Goal: Information Seeking & Learning: Find specific fact

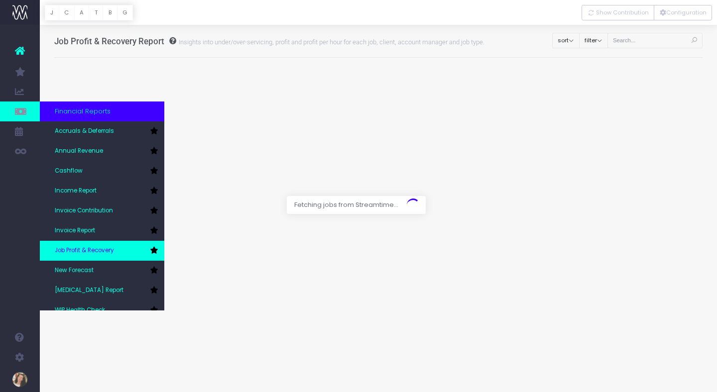
click at [123, 248] on link "Job Profit & Recovery" at bounding box center [102, 251] width 124 height 20
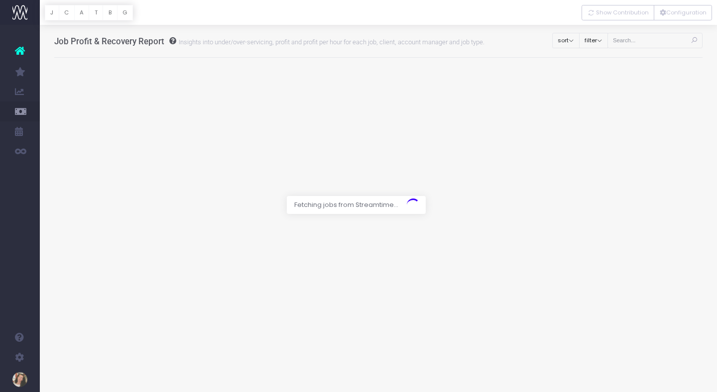
click at [537, 111] on div at bounding box center [358, 196] width 717 height 392
click at [502, 155] on div at bounding box center [358, 196] width 717 height 392
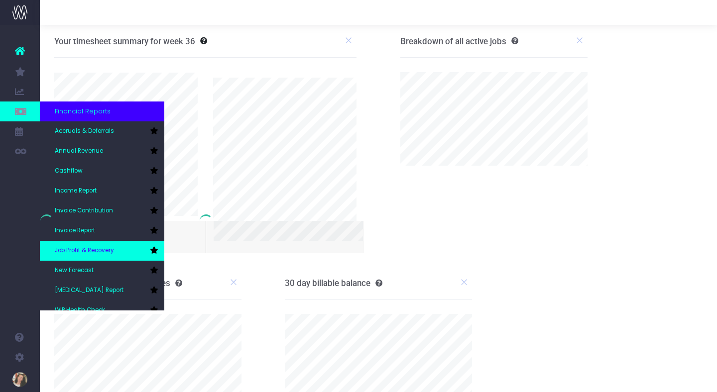
click at [110, 250] on span "Job Profit & Recovery" at bounding box center [84, 250] width 59 height 9
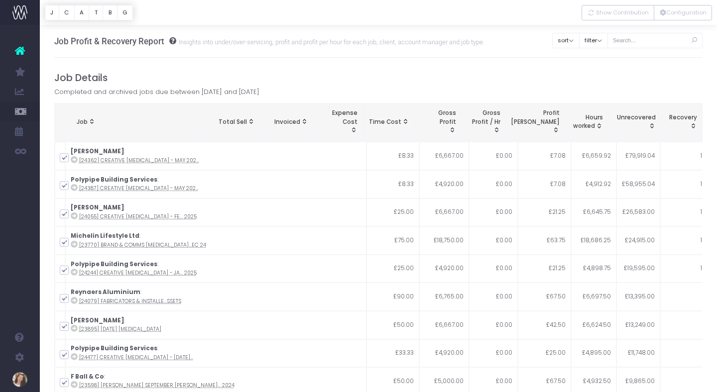
click at [87, 118] on div "Job" at bounding box center [139, 122] width 125 height 9
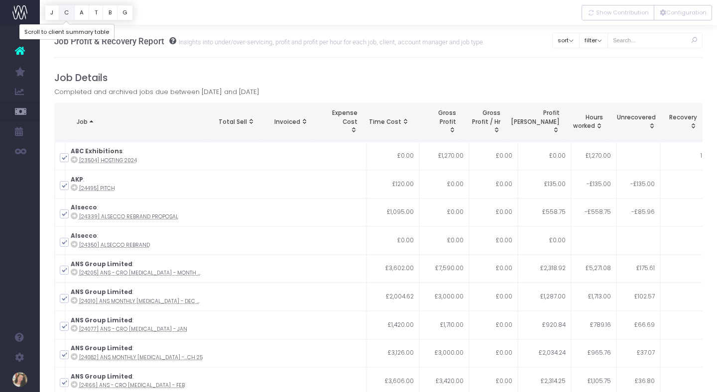
click at [68, 13] on button "C" at bounding box center [67, 12] width 16 height 15
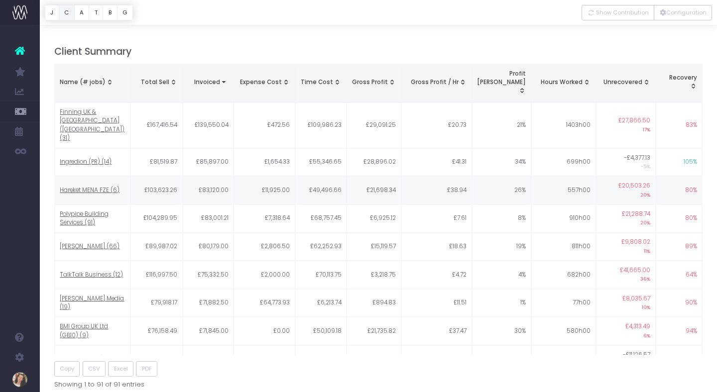
scroll to position [424, 0]
click at [88, 78] on div "Name (# jobs)" at bounding box center [92, 82] width 65 height 9
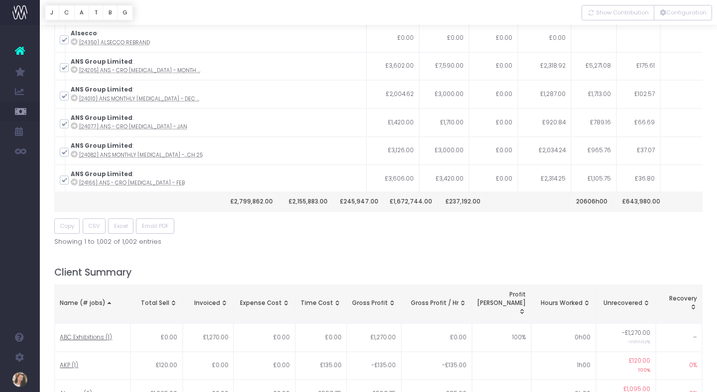
scroll to position [0, 0]
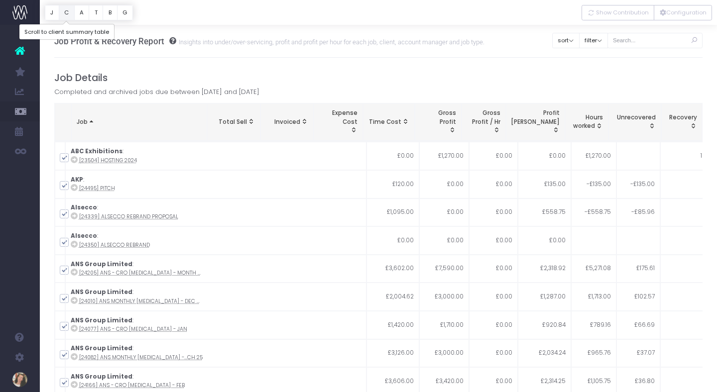
click at [67, 11] on button "C" at bounding box center [67, 12] width 16 height 15
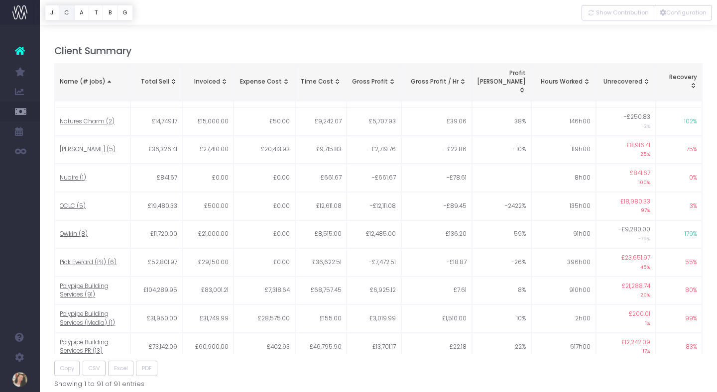
scroll to position [1492, 0]
drag, startPoint x: 375, startPoint y: 202, endPoint x: 389, endPoint y: 202, distance: 14.4
click at [389, 276] on td "£6,925.12" at bounding box center [374, 290] width 55 height 28
copy td "6,925"
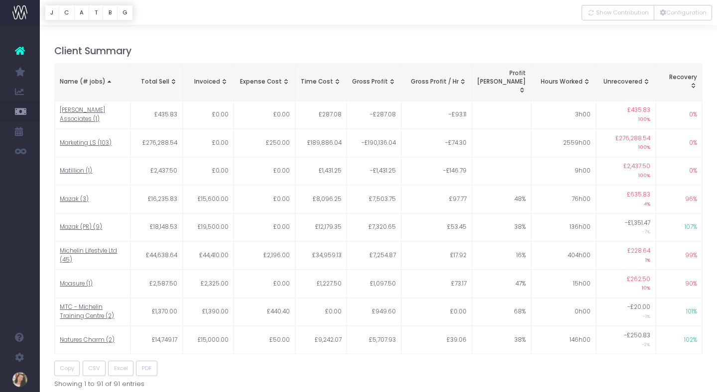
scroll to position [1271, 0]
drag, startPoint x: 373, startPoint y: 170, endPoint x: 388, endPoint y: 170, distance: 15.4
click at [388, 242] on td "£7,254.87" at bounding box center [374, 256] width 55 height 28
copy td "7,254"
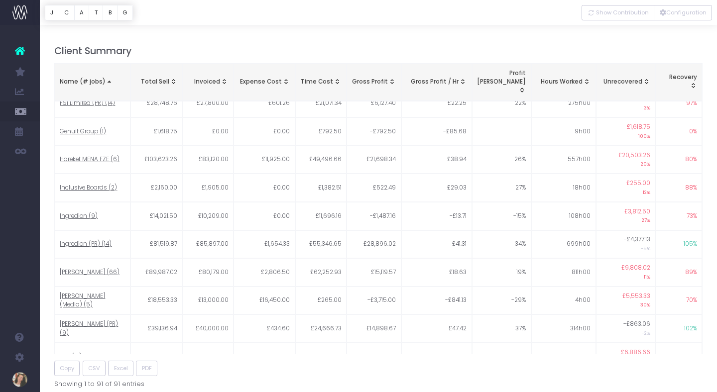
scroll to position [880, 0]
drag, startPoint x: 374, startPoint y: 194, endPoint x: 388, endPoint y: 193, distance: 14.0
click at [388, 259] on td "£15,119.57" at bounding box center [374, 273] width 55 height 28
copy td "15,119"
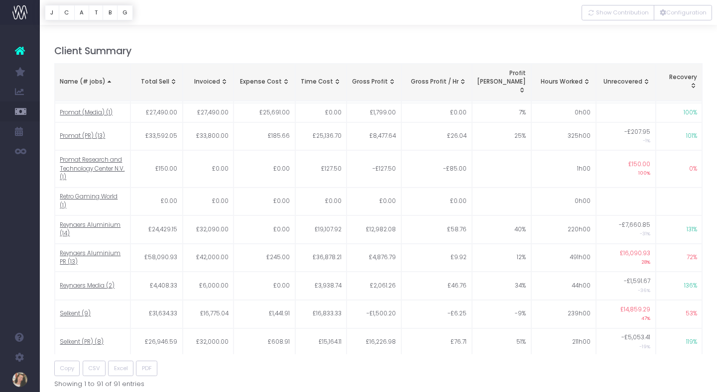
scroll to position [1804, 0]
drag, startPoint x: 371, startPoint y: 145, endPoint x: 387, endPoint y: 145, distance: 15.9
click at [387, 217] on td "£12,982.08" at bounding box center [374, 231] width 55 height 28
copy td "12,982"
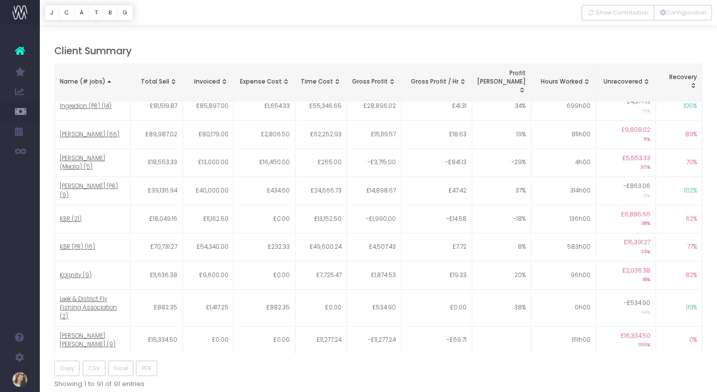
scroll to position [894, 0]
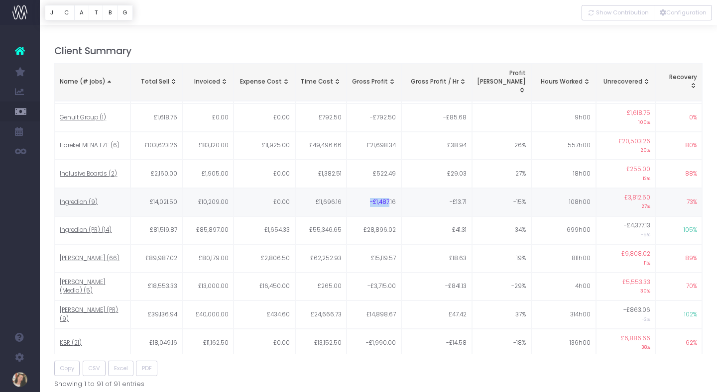
drag, startPoint x: 371, startPoint y: 122, endPoint x: 390, endPoint y: 123, distance: 19.0
click at [390, 188] on td "-£1,487.16" at bounding box center [374, 202] width 55 height 28
copy td "-£1,487"
drag, startPoint x: 368, startPoint y: 263, endPoint x: 387, endPoint y: 263, distance: 19.4
click at [387, 329] on td "-£1,990.00" at bounding box center [374, 343] width 55 height 28
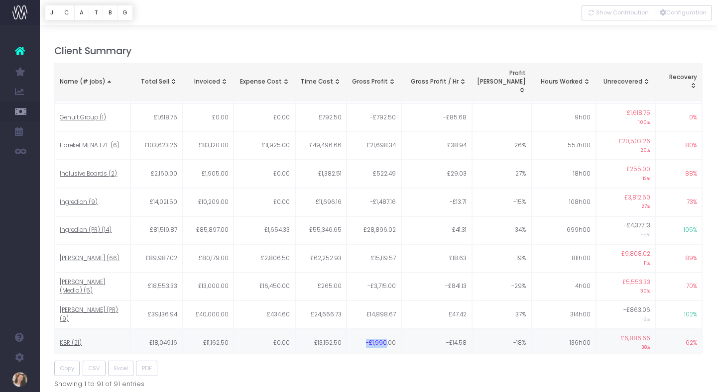
copy td "-£1,990"
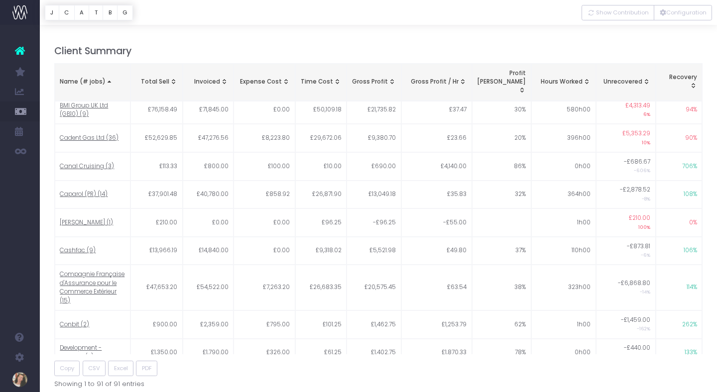
scroll to position [186, 0]
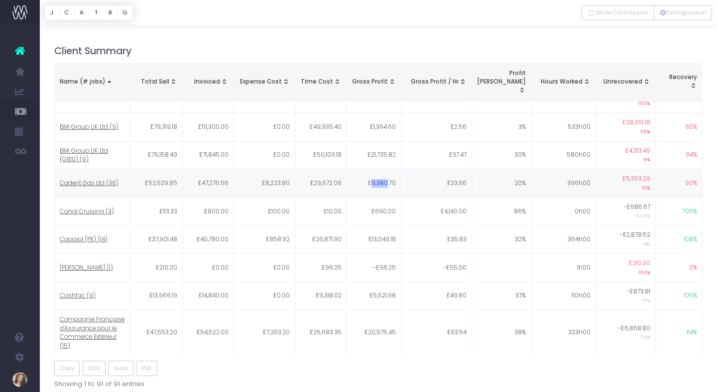
drag, startPoint x: 373, startPoint y: 167, endPoint x: 387, endPoint y: 167, distance: 13.9
click at [387, 169] on td "£9,380.70" at bounding box center [374, 183] width 55 height 28
copy td "9,380"
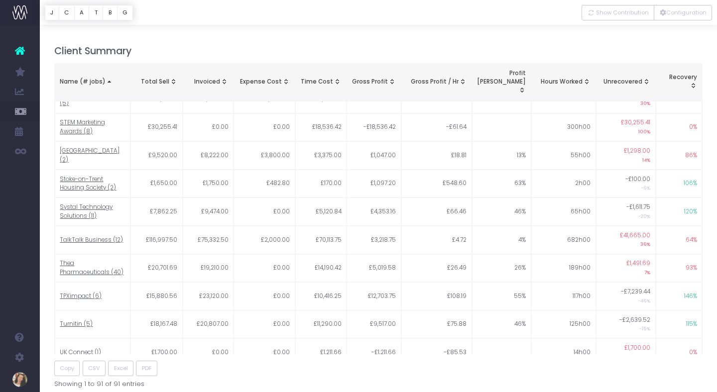
scroll to position [2217, 0]
drag, startPoint x: 373, startPoint y: 181, endPoint x: 387, endPoint y: 181, distance: 13.9
click at [387, 255] on td "£5,019.58" at bounding box center [374, 269] width 55 height 28
copy td "5,019"
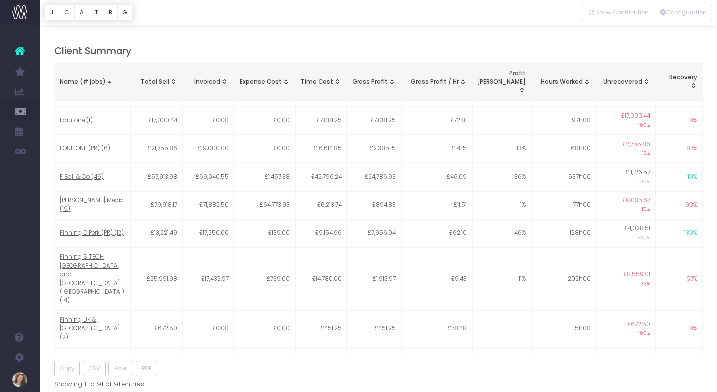
scroll to position [485, 0]
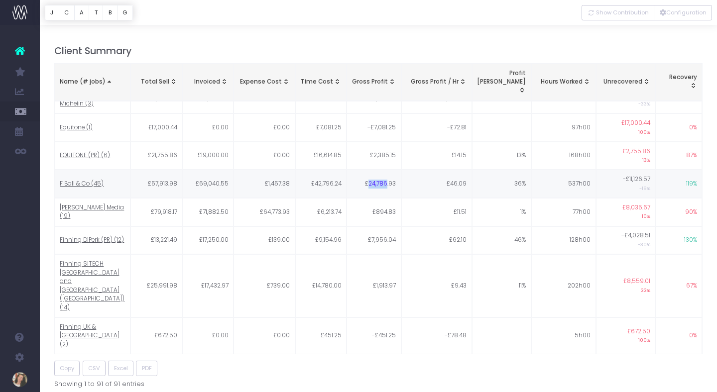
drag, startPoint x: 370, startPoint y: 167, endPoint x: 388, endPoint y: 167, distance: 18.4
click at [388, 170] on td "£24,786.93" at bounding box center [374, 184] width 55 height 28
copy td "24,786"
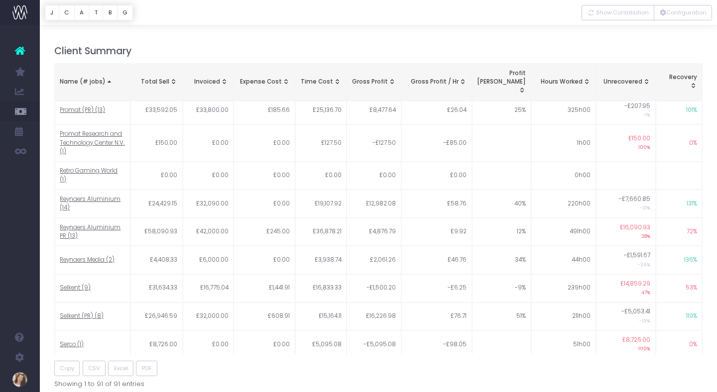
scroll to position [1833, 0]
drag, startPoint x: 375, startPoint y: 284, endPoint x: 389, endPoint y: 284, distance: 14.4
click at [389, 357] on td "£4,565.14" at bounding box center [374, 371] width 55 height 28
copy td "4,565"
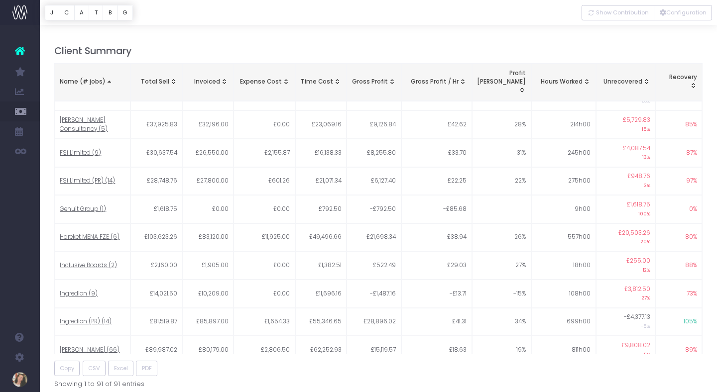
scroll to position [801, 0]
drag, startPoint x: 371, startPoint y: 161, endPoint x: 388, endPoint y: 162, distance: 17.5
click at [388, 225] on td "£21,698.34" at bounding box center [374, 239] width 55 height 28
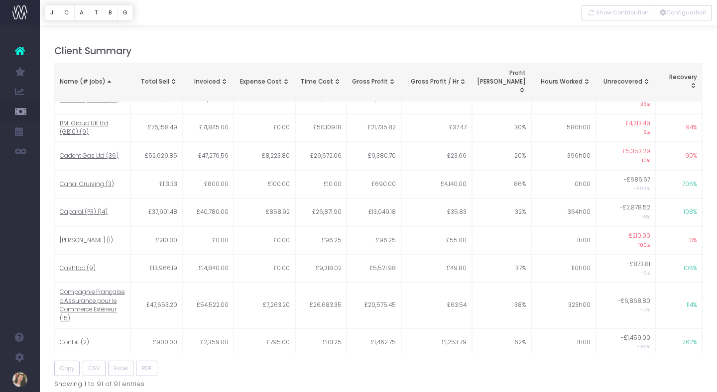
scroll to position [113, 0]
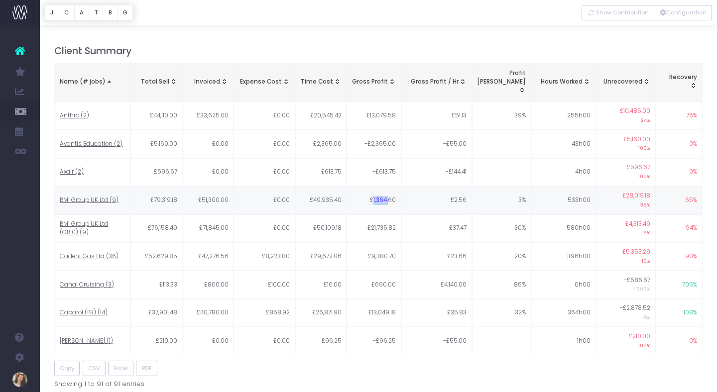
drag, startPoint x: 374, startPoint y: 183, endPoint x: 389, endPoint y: 180, distance: 14.7
click at [389, 186] on td "£1,364.60" at bounding box center [374, 200] width 55 height 28
click at [381, 186] on td "£1,364.60" at bounding box center [374, 200] width 55 height 28
drag, startPoint x: 374, startPoint y: 181, endPoint x: 388, endPoint y: 183, distance: 14.6
click at [388, 186] on td "£1,364.60" at bounding box center [374, 200] width 55 height 28
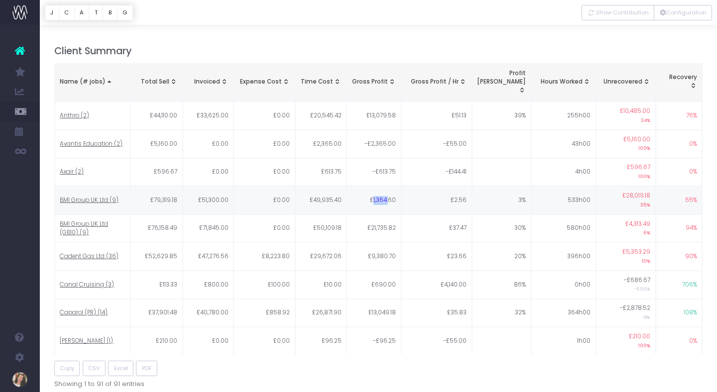
click at [379, 186] on td "£1,364.60" at bounding box center [374, 200] width 55 height 28
drag, startPoint x: 374, startPoint y: 182, endPoint x: 387, endPoint y: 183, distance: 13.0
click at [387, 186] on td "£1,364.60" at bounding box center [374, 200] width 55 height 28
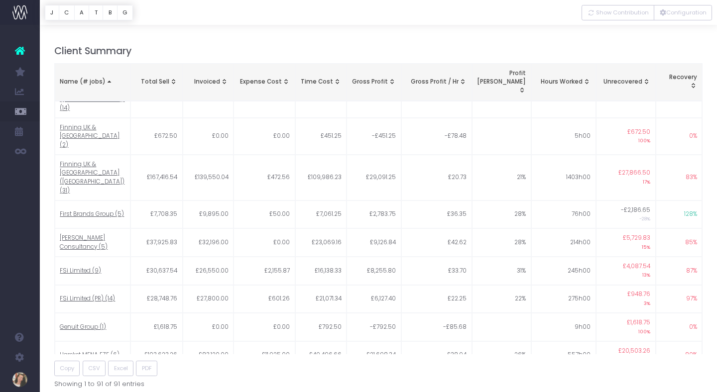
scroll to position [713, 0]
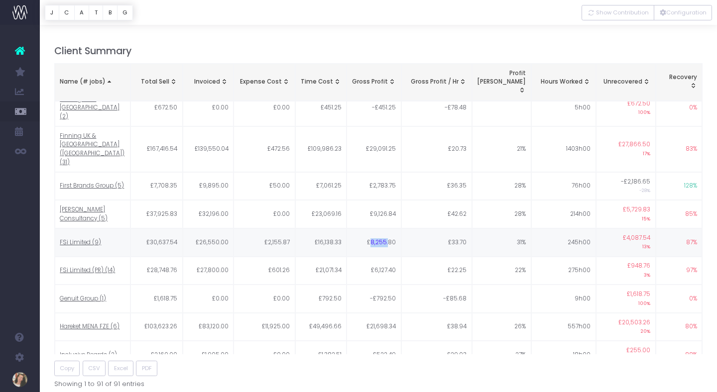
drag, startPoint x: 373, startPoint y: 164, endPoint x: 388, endPoint y: 164, distance: 15.4
click at [388, 229] on td "£8,255.80" at bounding box center [374, 243] width 55 height 28
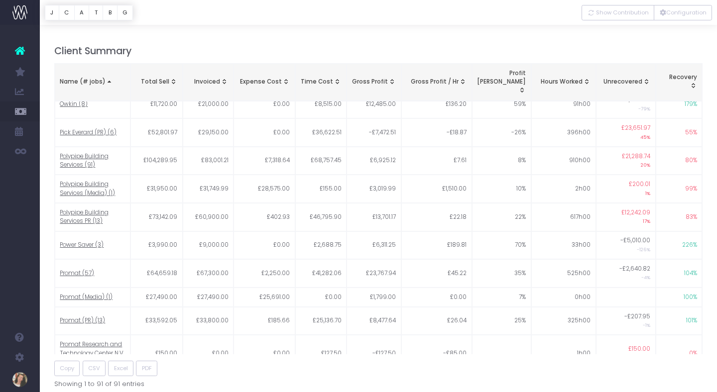
scroll to position [1621, 0]
drag, startPoint x: 369, startPoint y: 187, endPoint x: 388, endPoint y: 187, distance: 18.9
click at [388, 259] on td "£23,767.94" at bounding box center [374, 273] width 55 height 28
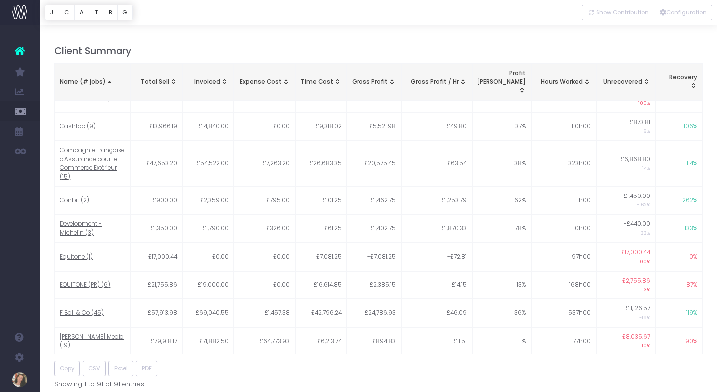
scroll to position [357, 0]
drag, startPoint x: 388, startPoint y: 236, endPoint x: 363, endPoint y: 238, distance: 24.9
click at [363, 241] on td "-£7,081.25" at bounding box center [374, 255] width 55 height 28
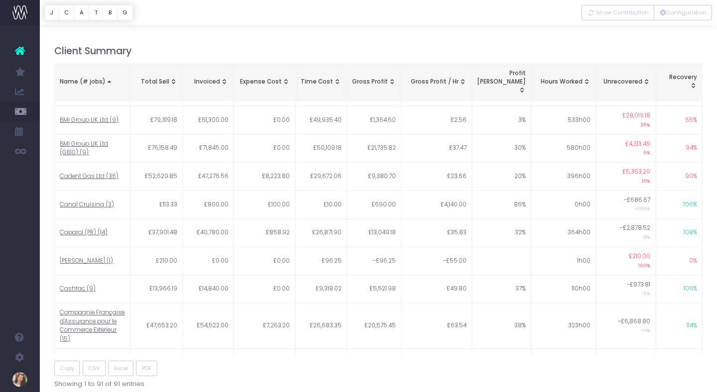
scroll to position [0, 0]
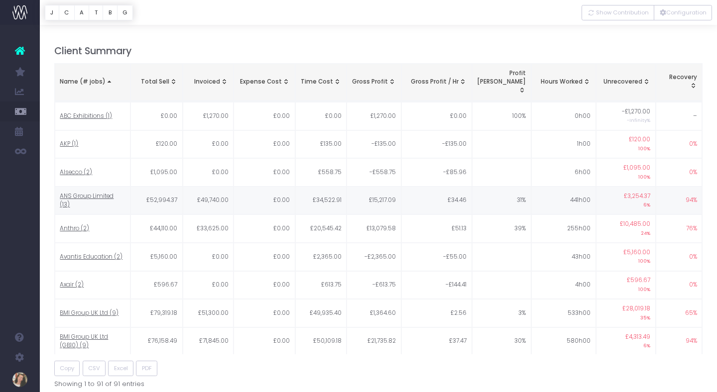
drag, startPoint x: 371, startPoint y: 182, endPoint x: 385, endPoint y: 183, distance: 14.0
click at [385, 187] on td "£15,217.09" at bounding box center [374, 201] width 55 height 28
drag, startPoint x: 388, startPoint y: 182, endPoint x: 373, endPoint y: 182, distance: 14.9
click at [373, 187] on td "£15,217.09" at bounding box center [374, 201] width 55 height 28
drag, startPoint x: 371, startPoint y: 211, endPoint x: 387, endPoint y: 212, distance: 16.0
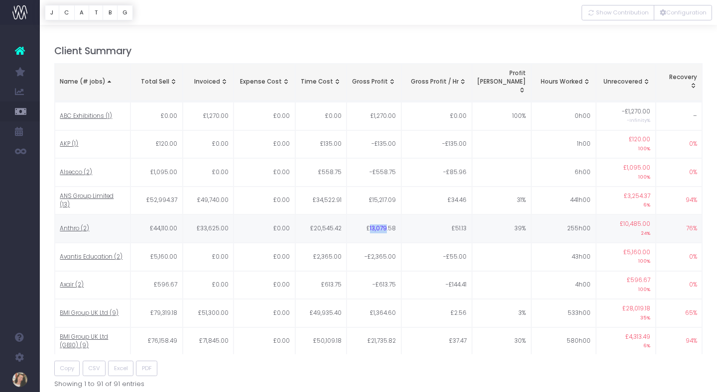
click at [387, 215] on td "£13,079.58" at bounding box center [374, 229] width 55 height 28
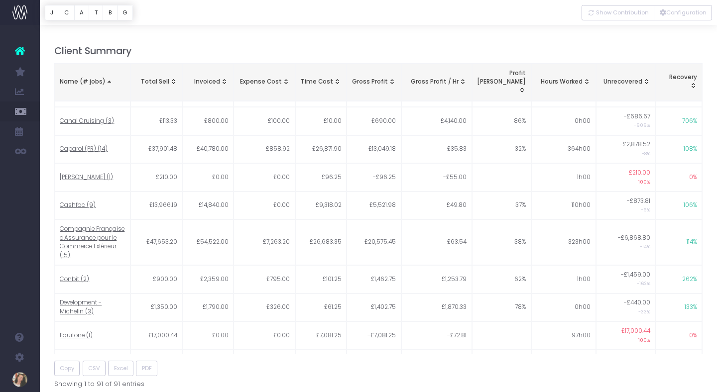
scroll to position [313, 0]
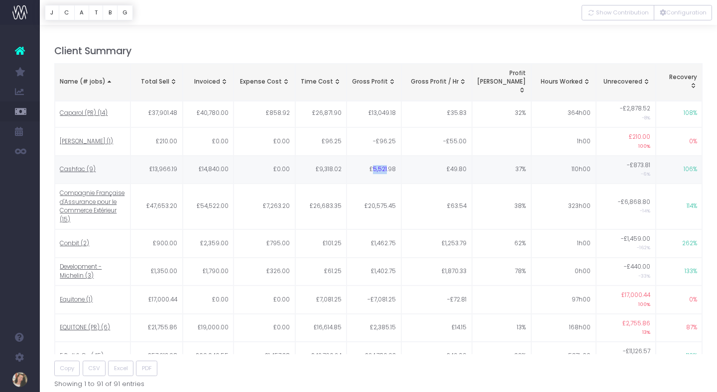
drag, startPoint x: 374, startPoint y: 152, endPoint x: 387, endPoint y: 152, distance: 12.9
click at [387, 156] on td "£5,521.98" at bounding box center [374, 170] width 55 height 28
drag, startPoint x: 369, startPoint y: 187, endPoint x: 388, endPoint y: 190, distance: 18.7
click at [388, 190] on td "£20,575.45" at bounding box center [374, 207] width 55 height 46
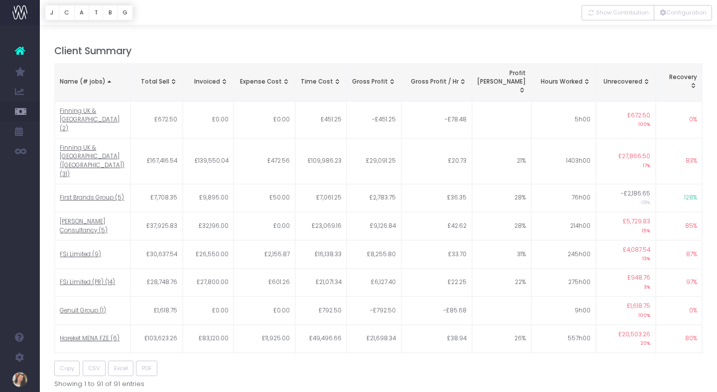
scroll to position [694, 0]
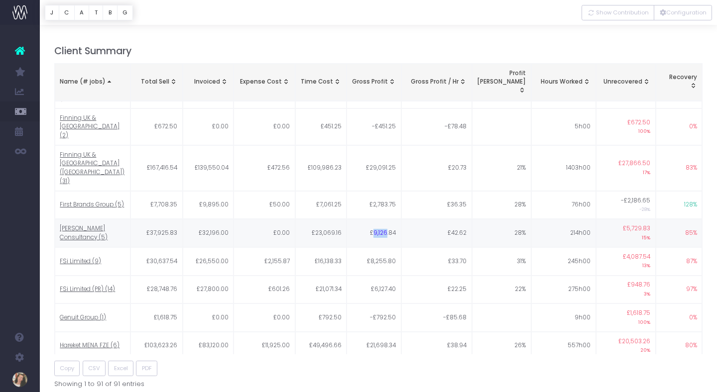
drag, startPoint x: 375, startPoint y: 154, endPoint x: 387, endPoint y: 155, distance: 12.0
click at [387, 219] on td "£9,126.84" at bounding box center [374, 233] width 55 height 28
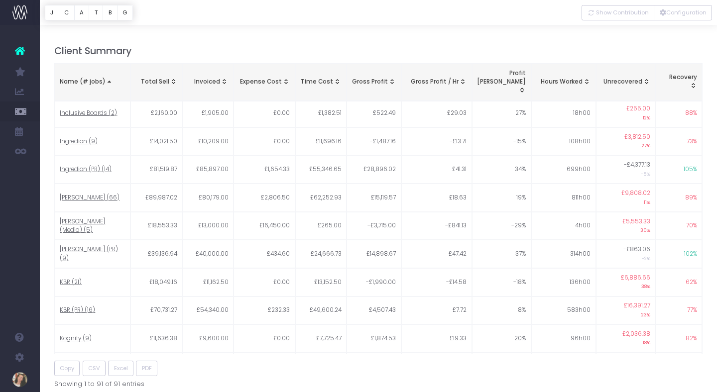
scroll to position [1025, 0]
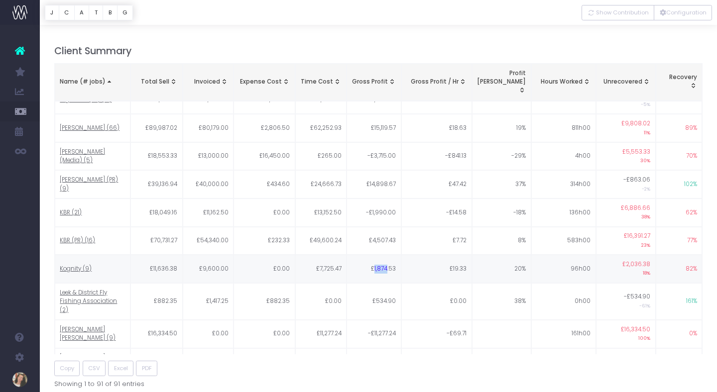
drag, startPoint x: 373, startPoint y: 190, endPoint x: 387, endPoint y: 190, distance: 13.9
click at [387, 255] on td "£1,874.53" at bounding box center [374, 269] width 55 height 28
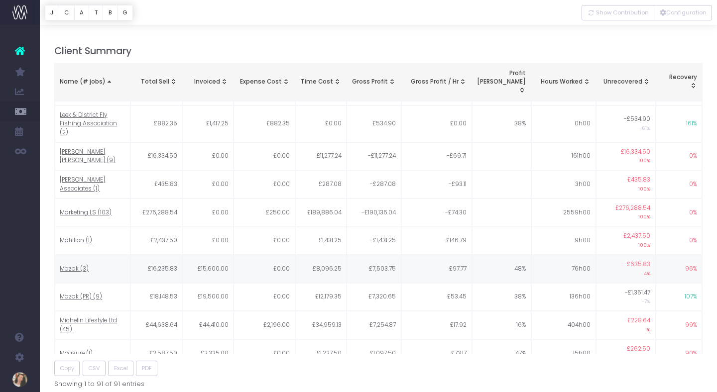
scroll to position [1204, 0]
drag, startPoint x: 373, startPoint y: 178, endPoint x: 388, endPoint y: 178, distance: 14.4
click at [388, 253] on td "£7,503.75" at bounding box center [374, 267] width 55 height 28
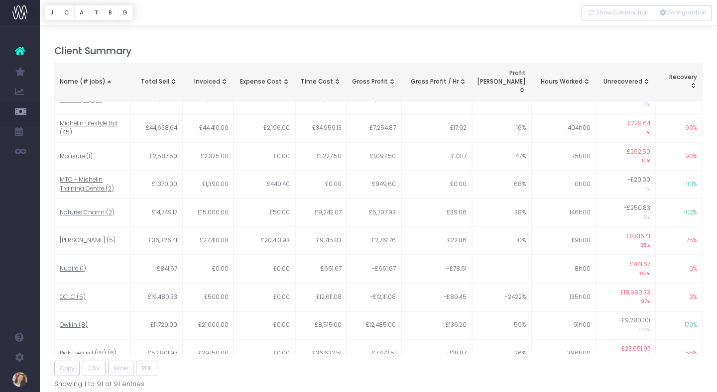
scroll to position [1401, 0]
drag, startPoint x: 388, startPoint y: 209, endPoint x: 368, endPoint y: 208, distance: 19.4
click at [368, 282] on td "-£12,111.08" at bounding box center [374, 296] width 55 height 28
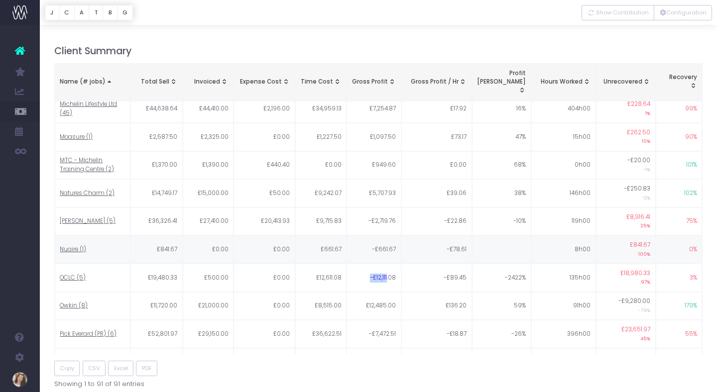
scroll to position [1420, 0]
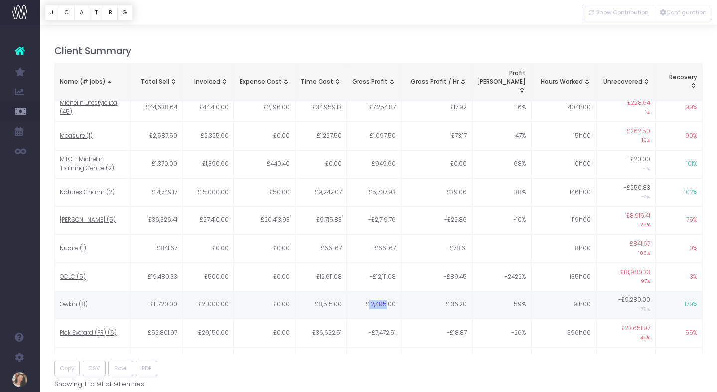
drag, startPoint x: 388, startPoint y: 219, endPoint x: 370, endPoint y: 218, distance: 18.0
click at [370, 291] on td "£12,485.00" at bounding box center [374, 305] width 55 height 28
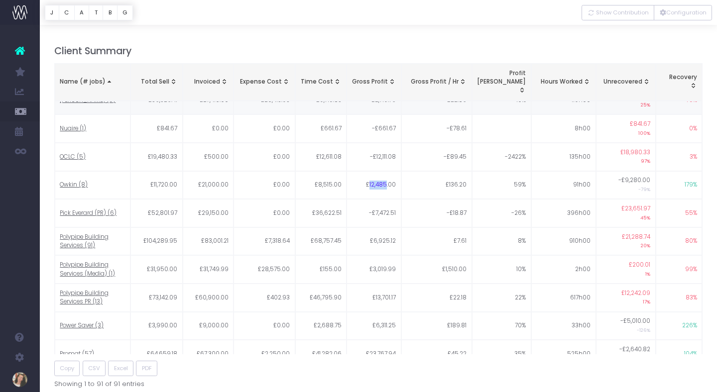
scroll to position [1541, 0]
drag, startPoint x: 377, startPoint y: 236, endPoint x: 388, endPoint y: 236, distance: 11.5
click at [388, 311] on td "£6,311.25" at bounding box center [374, 325] width 55 height 28
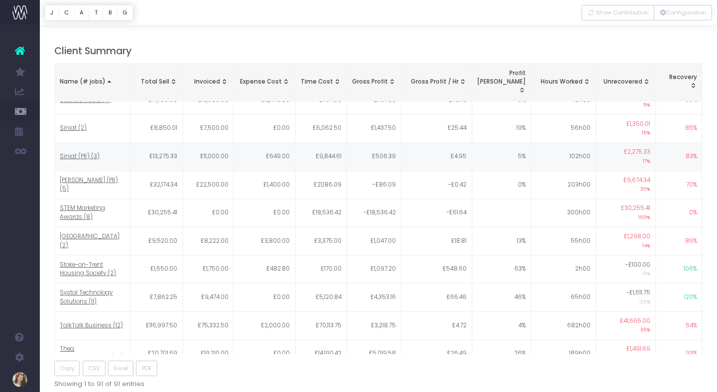
scroll to position [2134, 0]
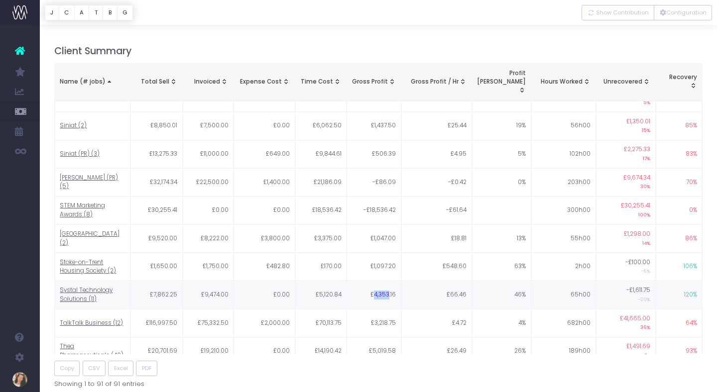
drag, startPoint x: 374, startPoint y: 209, endPoint x: 389, endPoint y: 210, distance: 15.5
click at [389, 281] on td "£4,353.16" at bounding box center [374, 295] width 55 height 28
drag, startPoint x: 374, startPoint y: 238, endPoint x: 388, endPoint y: 239, distance: 13.5
click at [388, 309] on td "£3,218.75" at bounding box center [374, 323] width 55 height 28
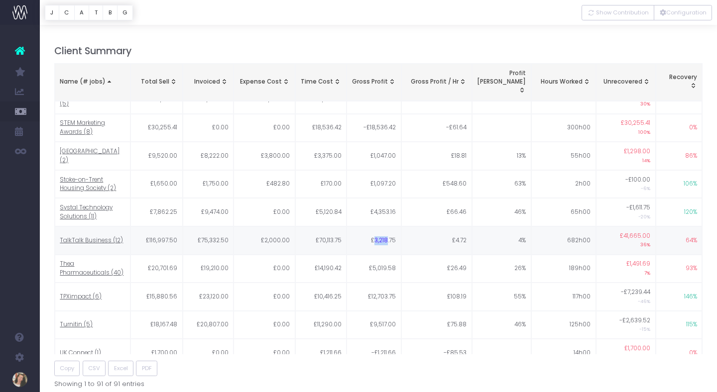
scroll to position [2219, 0]
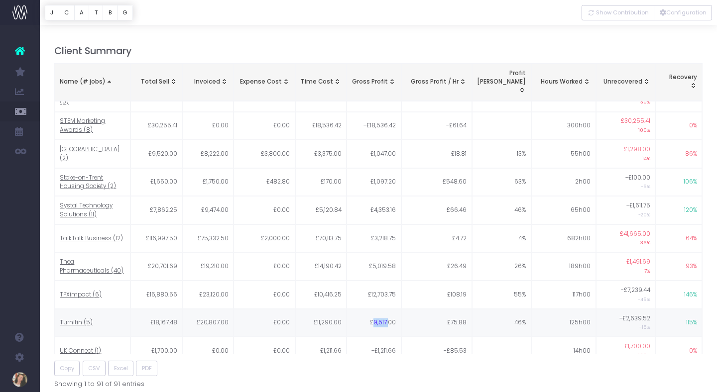
drag, startPoint x: 374, startPoint y: 236, endPoint x: 389, endPoint y: 237, distance: 14.6
click at [389, 309] on td "£9,517.00" at bounding box center [374, 323] width 55 height 28
drag, startPoint x: 372, startPoint y: 207, endPoint x: 389, endPoint y: 208, distance: 16.5
click at [389, 281] on td "£12,703.75" at bounding box center [374, 295] width 55 height 28
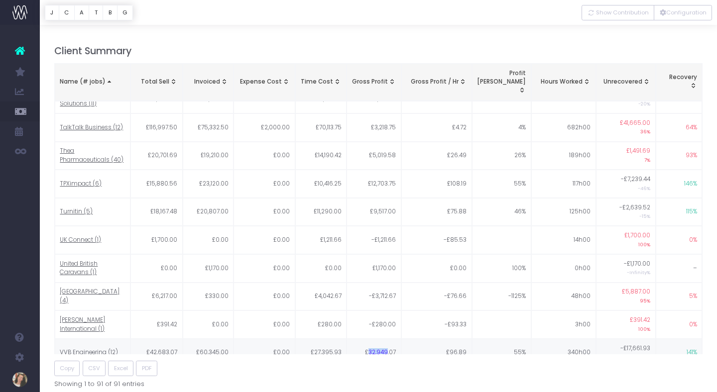
drag, startPoint x: 370, startPoint y: 264, endPoint x: 387, endPoint y: 267, distance: 17.2
click at [387, 339] on td "£32,949.07" at bounding box center [374, 353] width 55 height 28
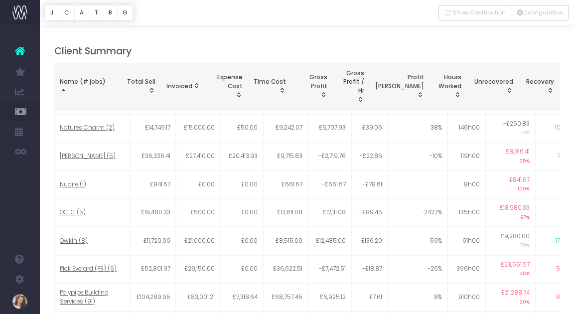
scroll to position [1516, 0]
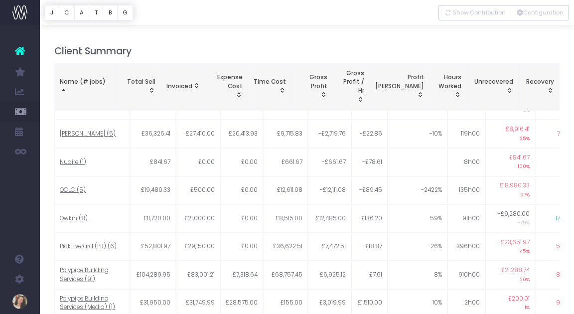
drag, startPoint x: 329, startPoint y: 255, endPoint x: 342, endPoint y: 255, distance: 13.4
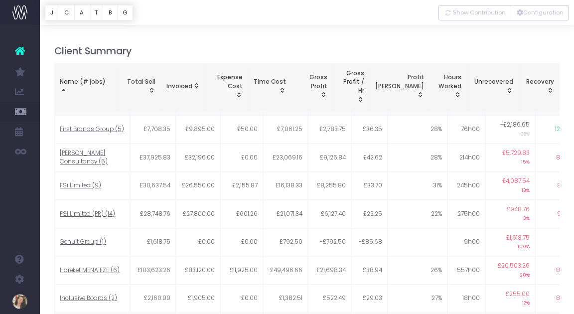
scroll to position [780, 0]
drag, startPoint x: 340, startPoint y: 143, endPoint x: 327, endPoint y: 143, distance: 13.0
click at [327, 199] on td "£6,127.40" at bounding box center [329, 213] width 43 height 28
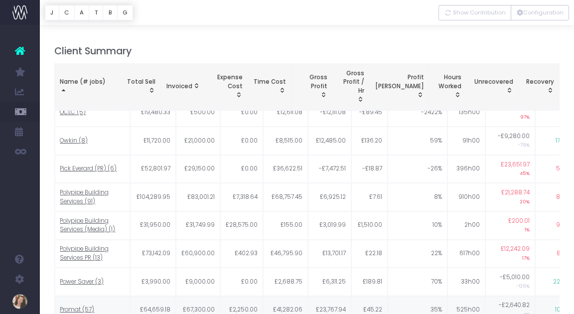
scroll to position [1639, 0]
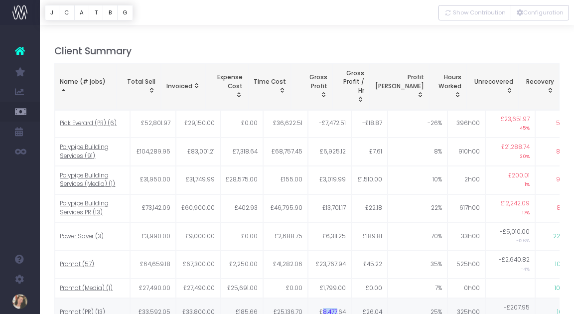
drag, startPoint x: 325, startPoint y: 236, endPoint x: 340, endPoint y: 236, distance: 14.9
click at [340, 298] on td "£8,477.64" at bounding box center [329, 312] width 43 height 28
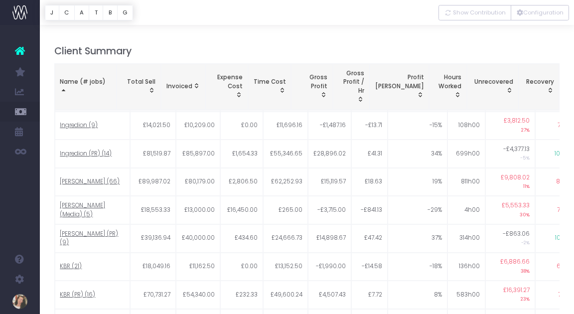
scroll to position [980, 0]
drag, startPoint x: 341, startPoint y: 224, endPoint x: 325, endPoint y: 223, distance: 15.9
click at [325, 280] on td "£4,507.43" at bounding box center [329, 294] width 43 height 28
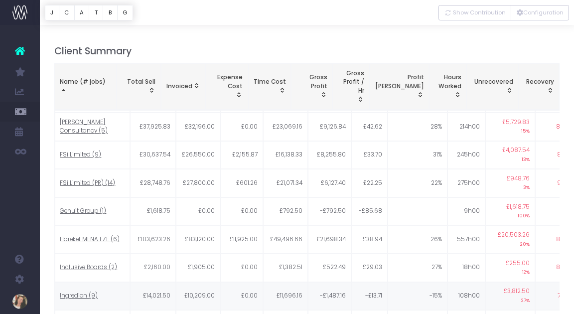
scroll to position [810, 0]
drag, startPoint x: 342, startPoint y: 226, endPoint x: 323, endPoint y: 225, distance: 18.9
click at [323, 281] on td "-£1,487.16" at bounding box center [329, 295] width 43 height 28
drag, startPoint x: 340, startPoint y: 252, endPoint x: 322, endPoint y: 252, distance: 17.9
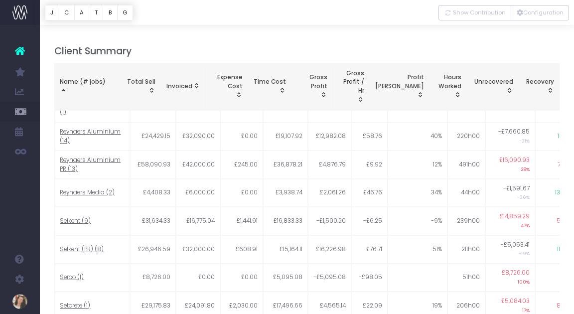
scroll to position [1918, 0]
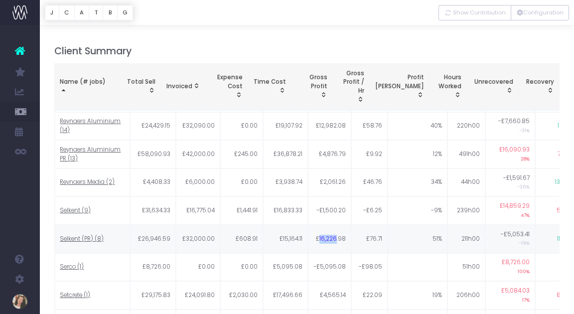
drag, startPoint x: 340, startPoint y: 160, endPoint x: 324, endPoint y: 160, distance: 16.4
click at [324, 225] on td "£16,226.98" at bounding box center [329, 239] width 43 height 28
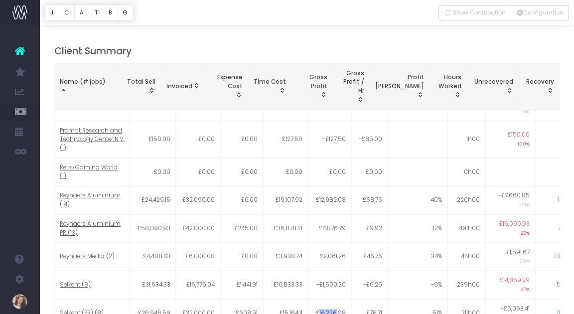
scroll to position [1841, 0]
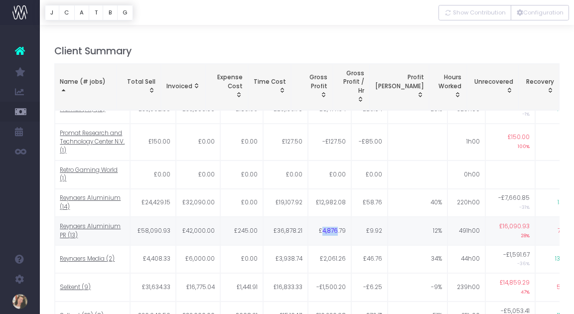
drag, startPoint x: 342, startPoint y: 154, endPoint x: 326, endPoint y: 154, distance: 15.4
click at [326, 217] on td "£4,876.79" at bounding box center [329, 231] width 43 height 28
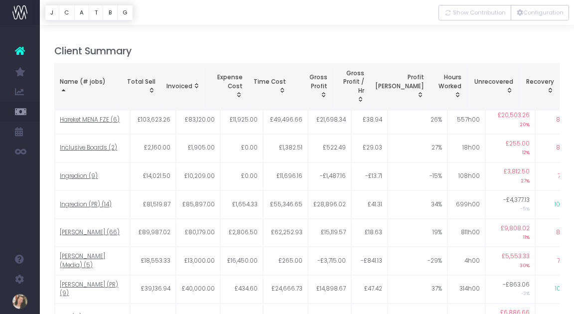
scroll to position [901, 0]
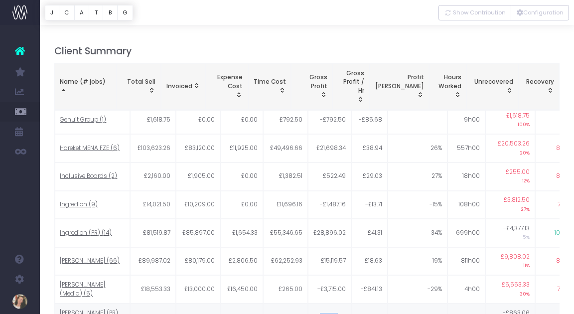
drag, startPoint x: 323, startPoint y: 245, endPoint x: 341, endPoint y: 245, distance: 17.9
click at [341, 303] on td "£14,898.67" at bounding box center [329, 317] width 43 height 28
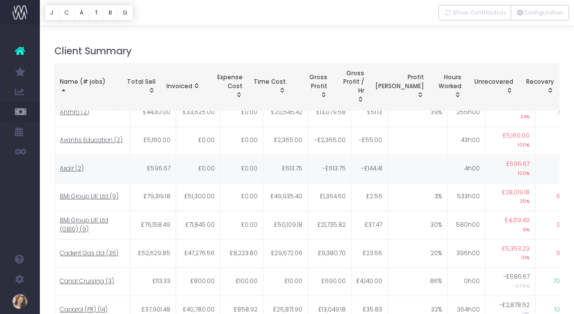
scroll to position [125, 0]
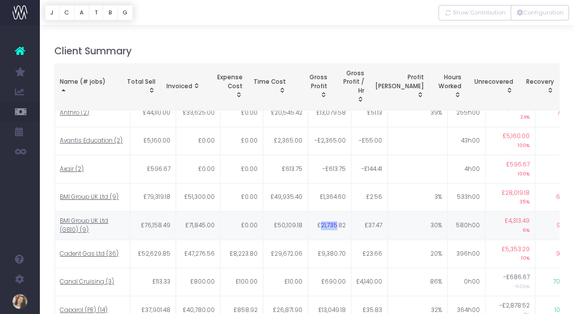
drag, startPoint x: 340, startPoint y: 212, endPoint x: 324, endPoint y: 212, distance: 15.4
click at [324, 212] on td "£21,735.82" at bounding box center [329, 225] width 43 height 28
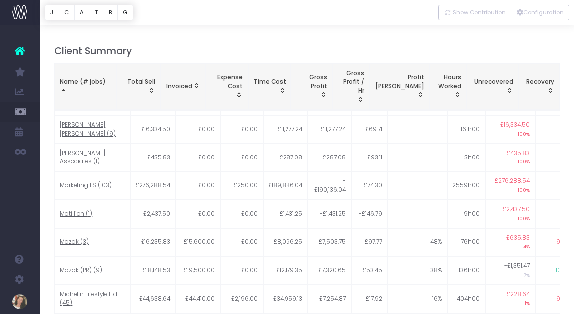
scroll to position [1281, 0]
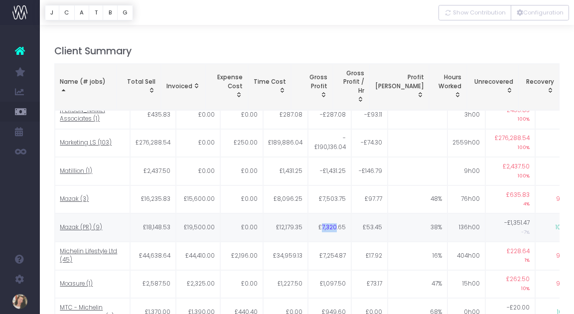
drag, startPoint x: 340, startPoint y: 154, endPoint x: 326, endPoint y: 154, distance: 13.9
click at [326, 213] on td "£7,320.65" at bounding box center [329, 227] width 43 height 28
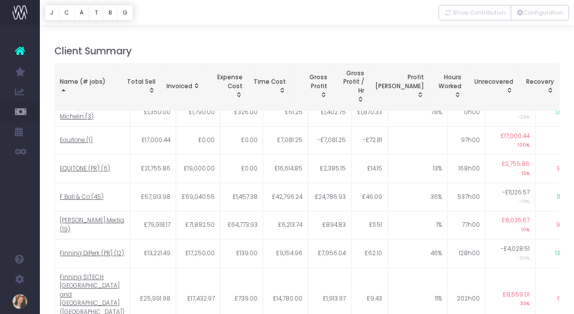
scroll to position [479, 0]
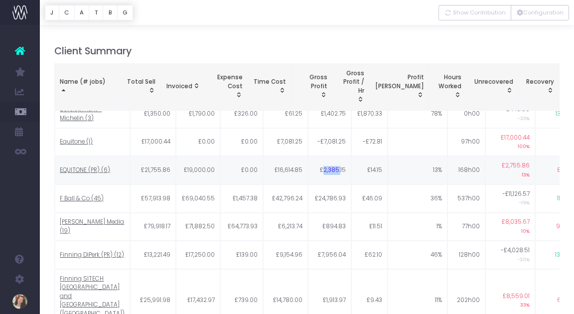
drag, startPoint x: 343, startPoint y: 163, endPoint x: 327, endPoint y: 163, distance: 16.4
click at [327, 163] on td "£2,385.15" at bounding box center [329, 170] width 43 height 28
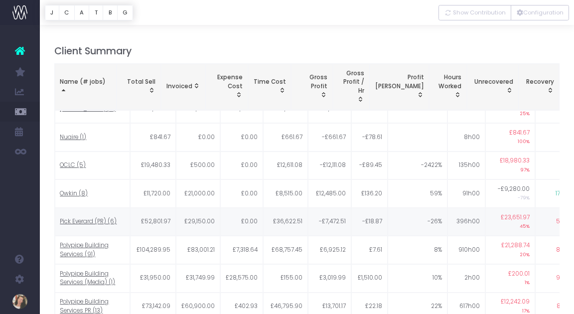
scroll to position [1539, 0]
drag, startPoint x: 342, startPoint y: 149, endPoint x: 321, endPoint y: 149, distance: 20.9
click at [321, 209] on td "-£7,472.51" at bounding box center [329, 223] width 43 height 28
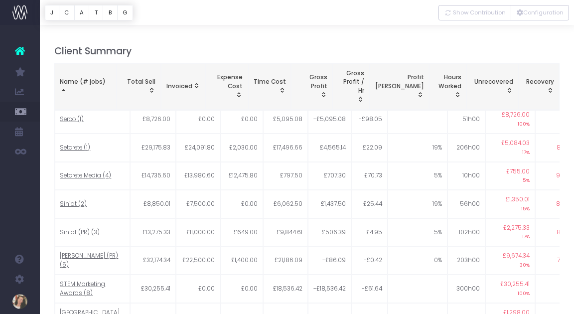
scroll to position [2067, 0]
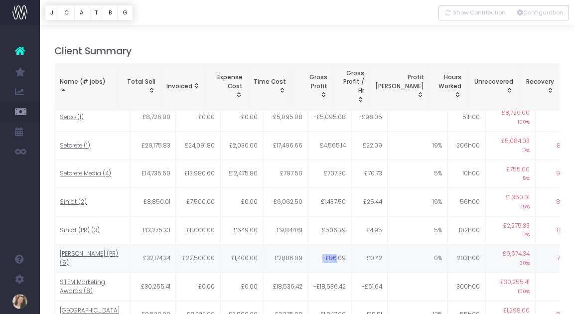
drag, startPoint x: 341, startPoint y: 180, endPoint x: 327, endPoint y: 180, distance: 13.9
click at [327, 244] on td "-£86.09" at bounding box center [329, 258] width 43 height 28
drag, startPoint x: 340, startPoint y: 152, endPoint x: 328, endPoint y: 152, distance: 11.9
click at [328, 216] on td "£506.39" at bounding box center [329, 230] width 43 height 28
